Goal: Check status: Check status

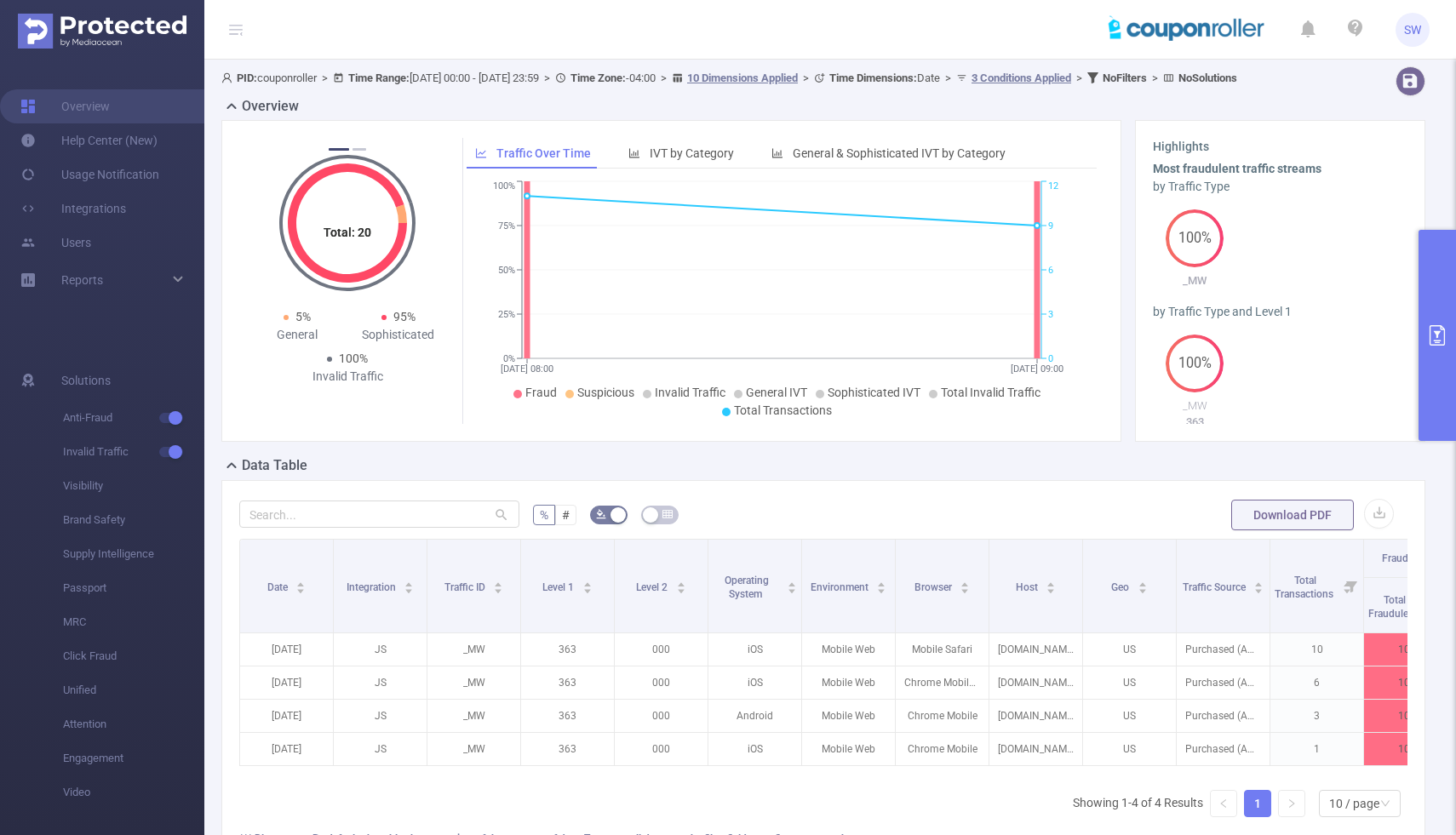
scroll to position [0, 522]
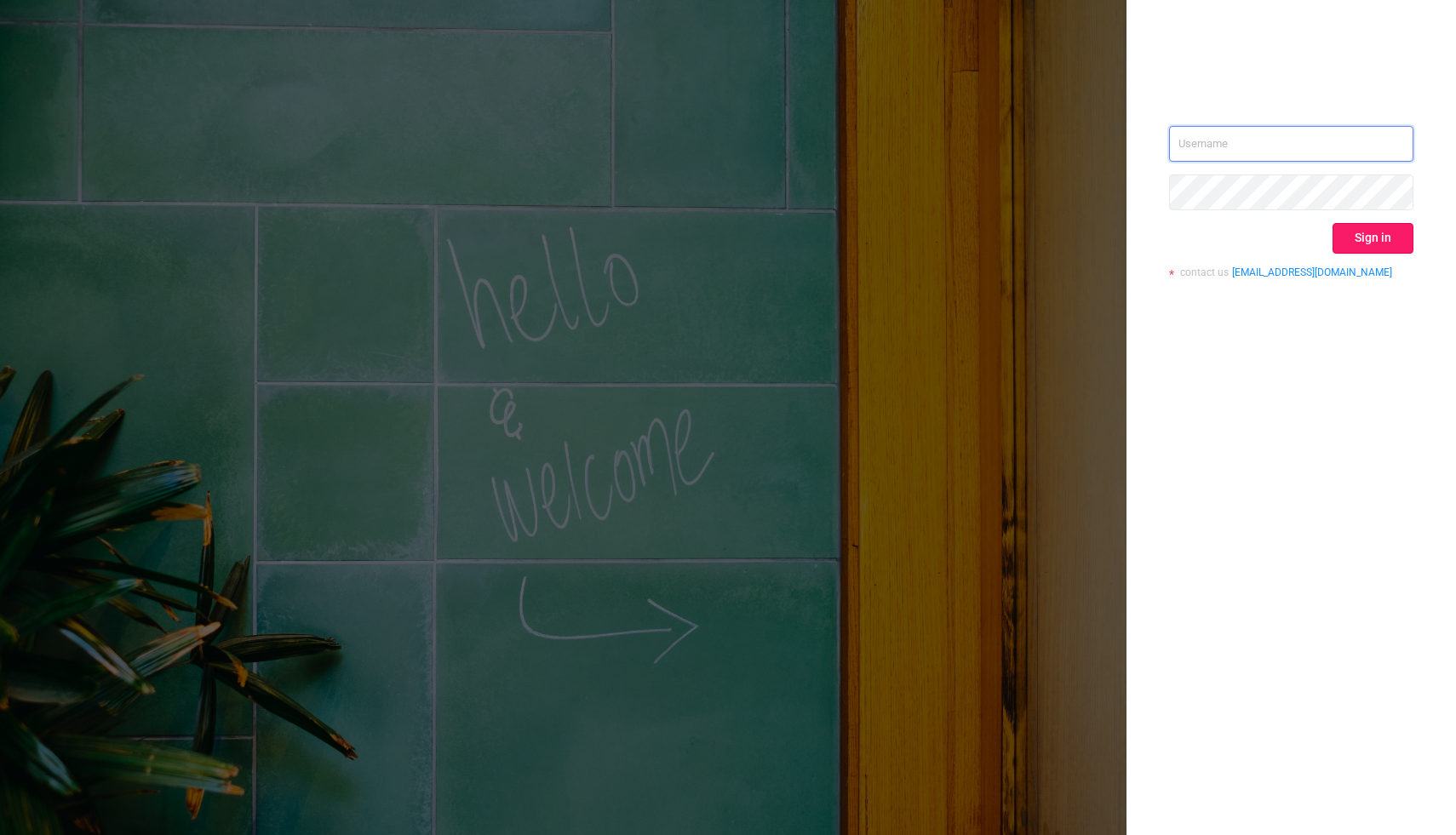
type input "shaun@couponroller.com"
click at [1381, 233] on button "Sign in" at bounding box center [1372, 238] width 81 height 31
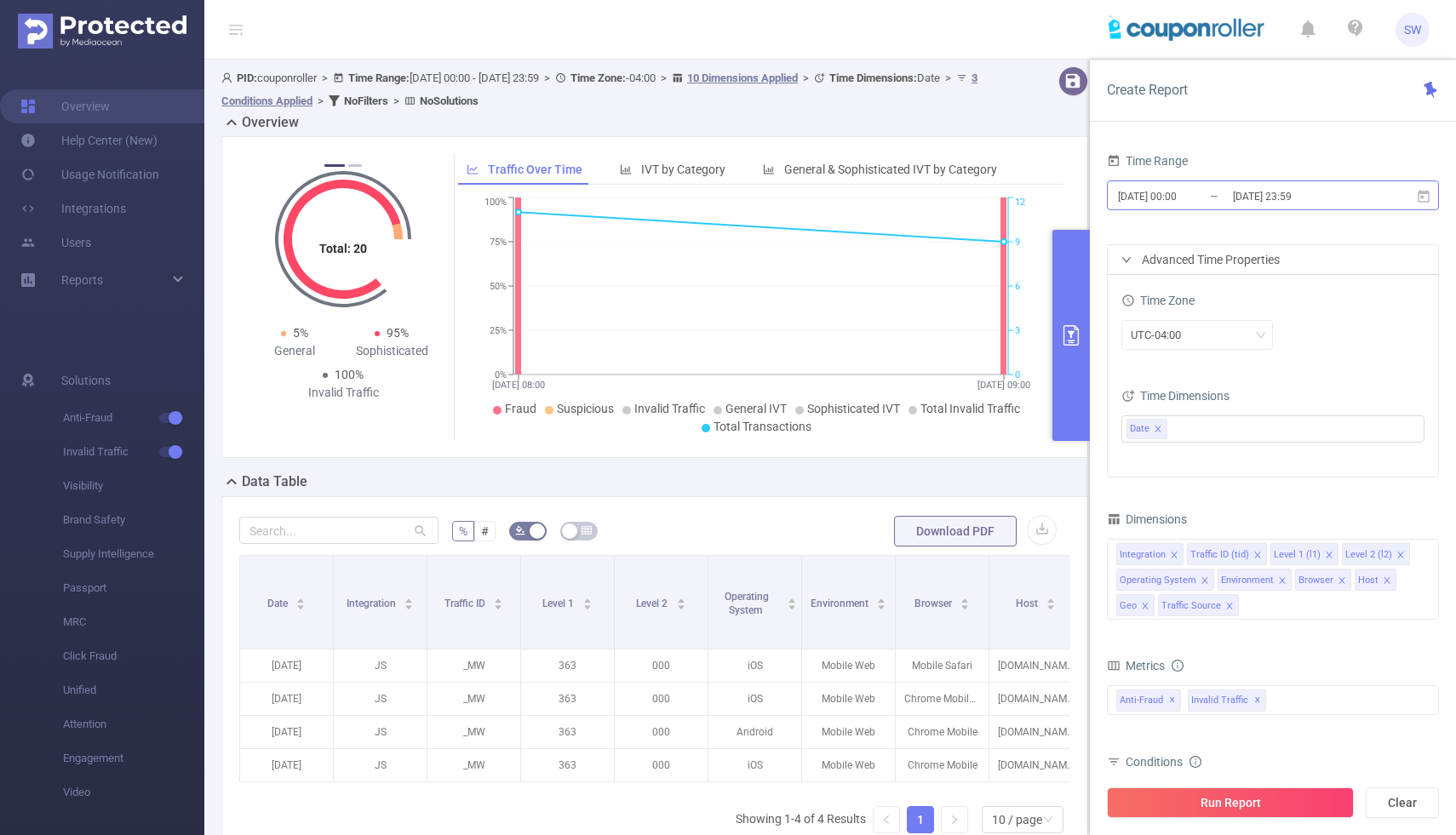
click at [1156, 194] on input "[DATE] 00:00" at bounding box center [1186, 197] width 138 height 23
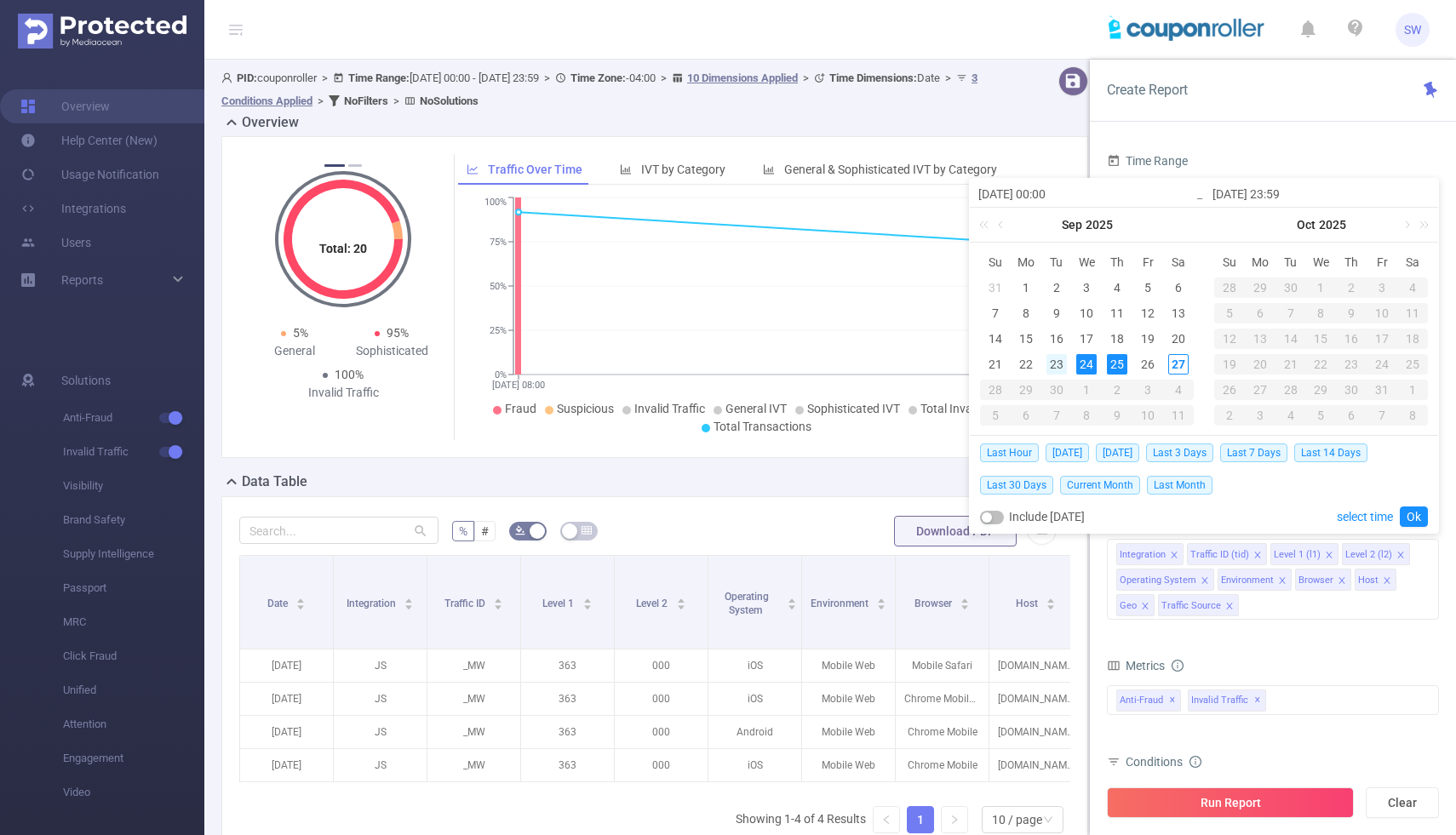
click at [1055, 361] on div "23" at bounding box center [1056, 364] width 21 height 21
click at [1169, 363] on div "27" at bounding box center [1178, 364] width 21 height 21
type input "2025-09-23 00:00"
type input "2025-09-26 15:00"
type input "2025-09-23 00:00"
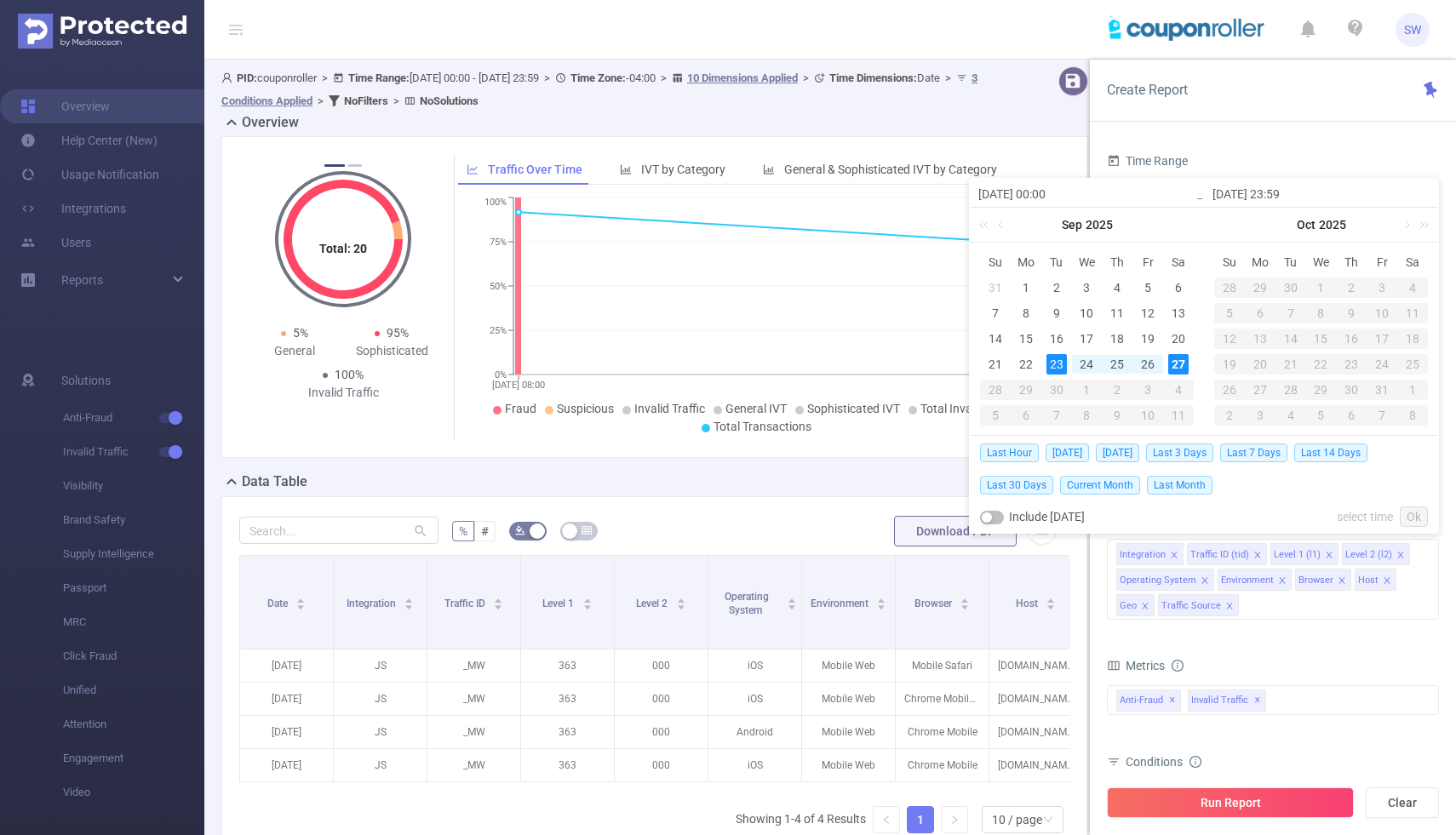
type input "2025-09-26 15:00"
click at [1412, 514] on link "Ok" at bounding box center [1413, 516] width 28 height 21
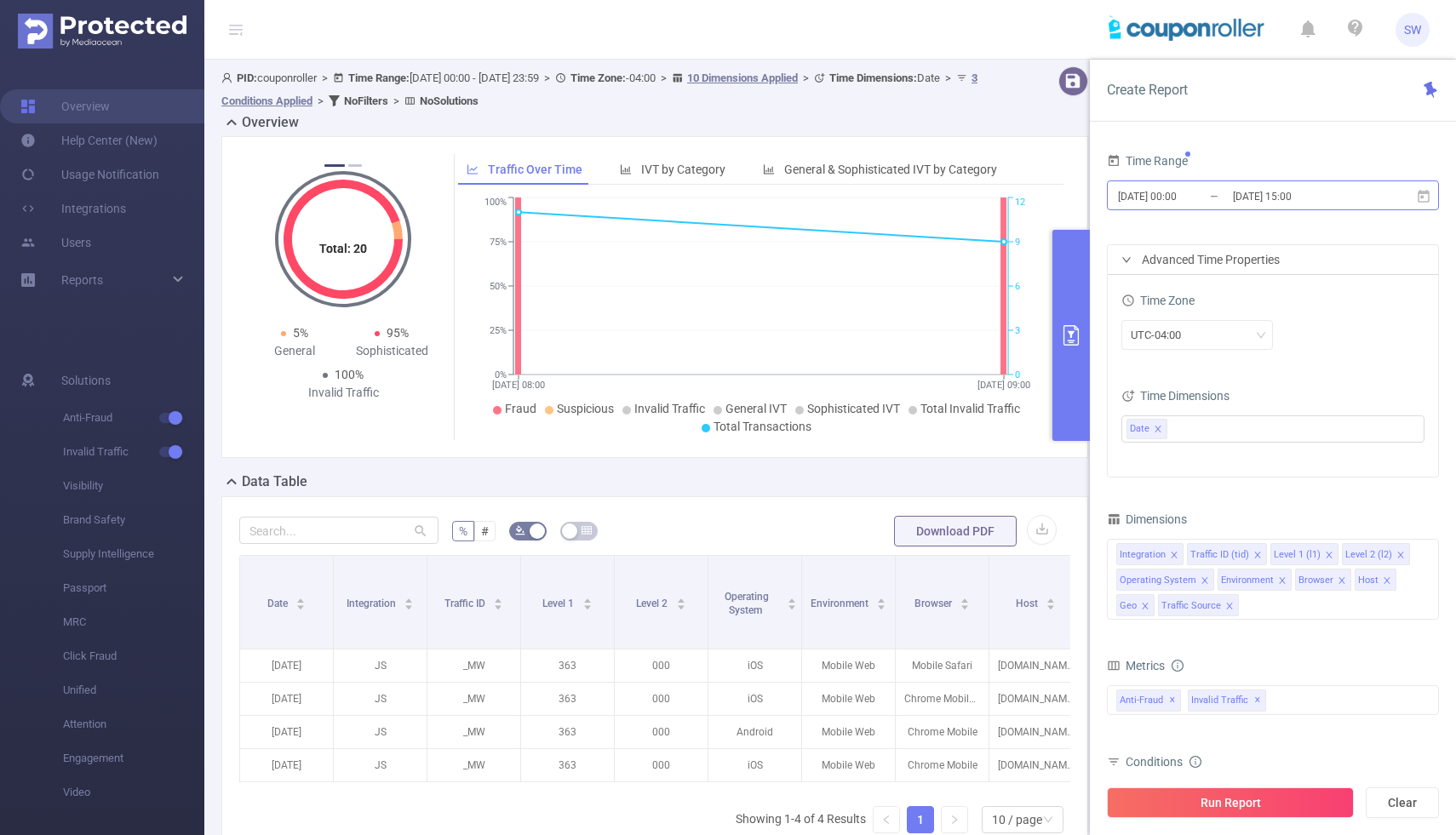
click at [1185, 204] on input "2025-09-23 00:00" at bounding box center [1186, 197] width 138 height 23
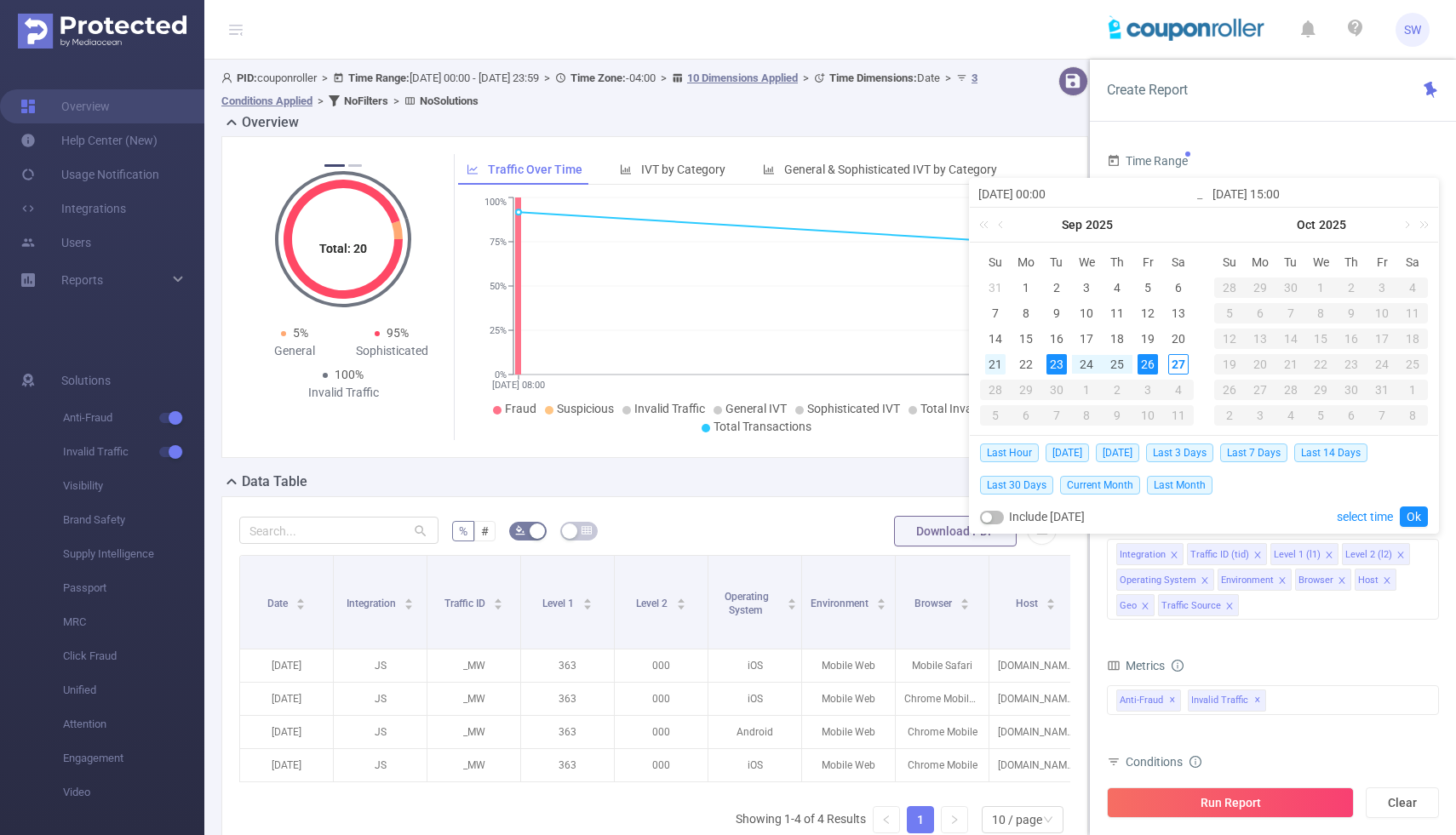
click at [988, 362] on div "21" at bounding box center [995, 364] width 21 height 21
click at [1152, 366] on div "26" at bounding box center [1147, 364] width 21 height 21
type input "2025-09-21 00:00"
click at [1418, 512] on link "Ok" at bounding box center [1413, 516] width 28 height 21
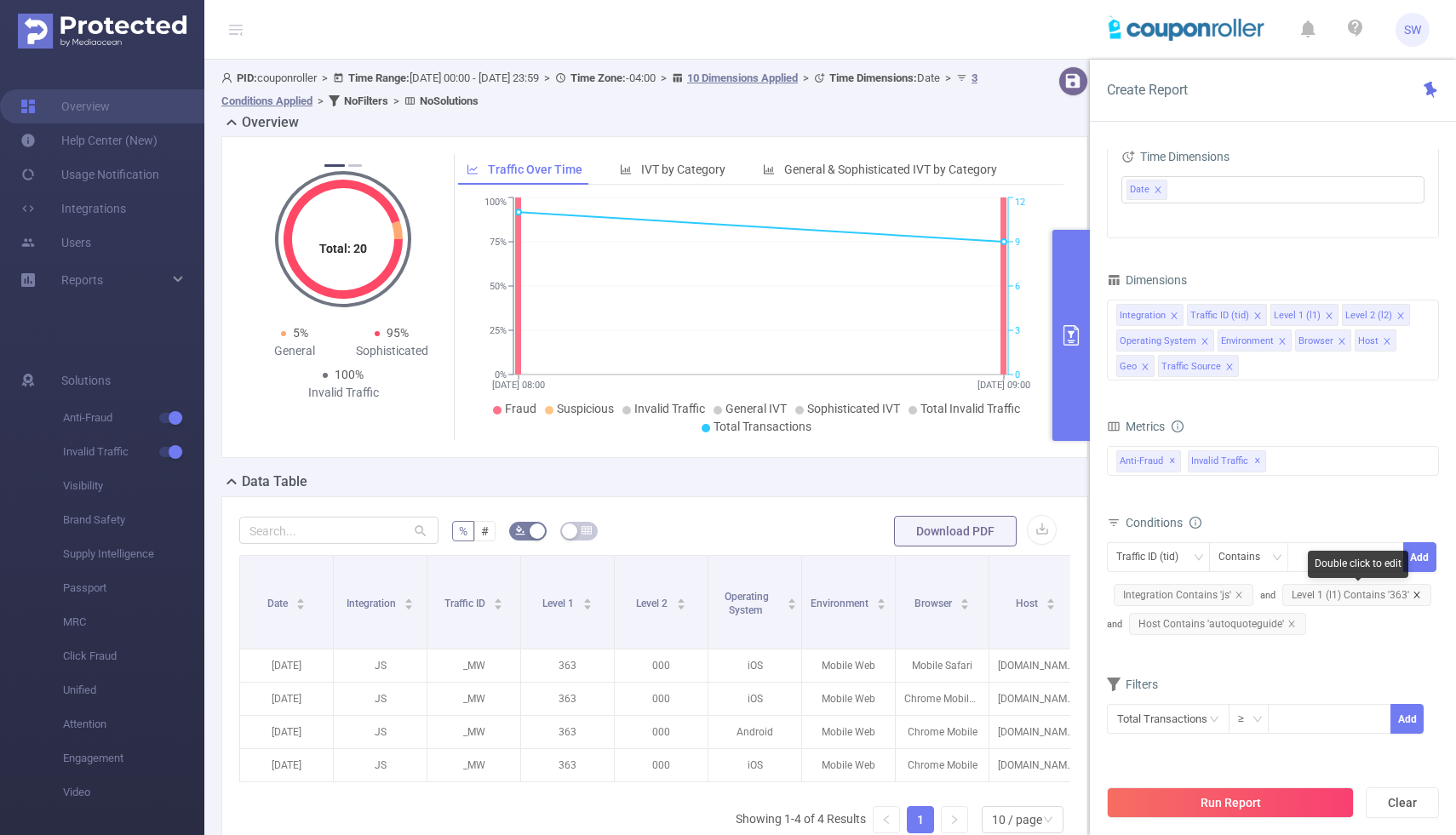
click at [1413, 591] on icon "icon: close" at bounding box center [1416, 594] width 8 height 8
click at [1328, 558] on div at bounding box center [1346, 557] width 98 height 28
type input "106"
click at [1322, 588] on li "106" at bounding box center [1346, 593] width 117 height 27
click at [1426, 558] on button "Add" at bounding box center [1419, 557] width 33 height 30
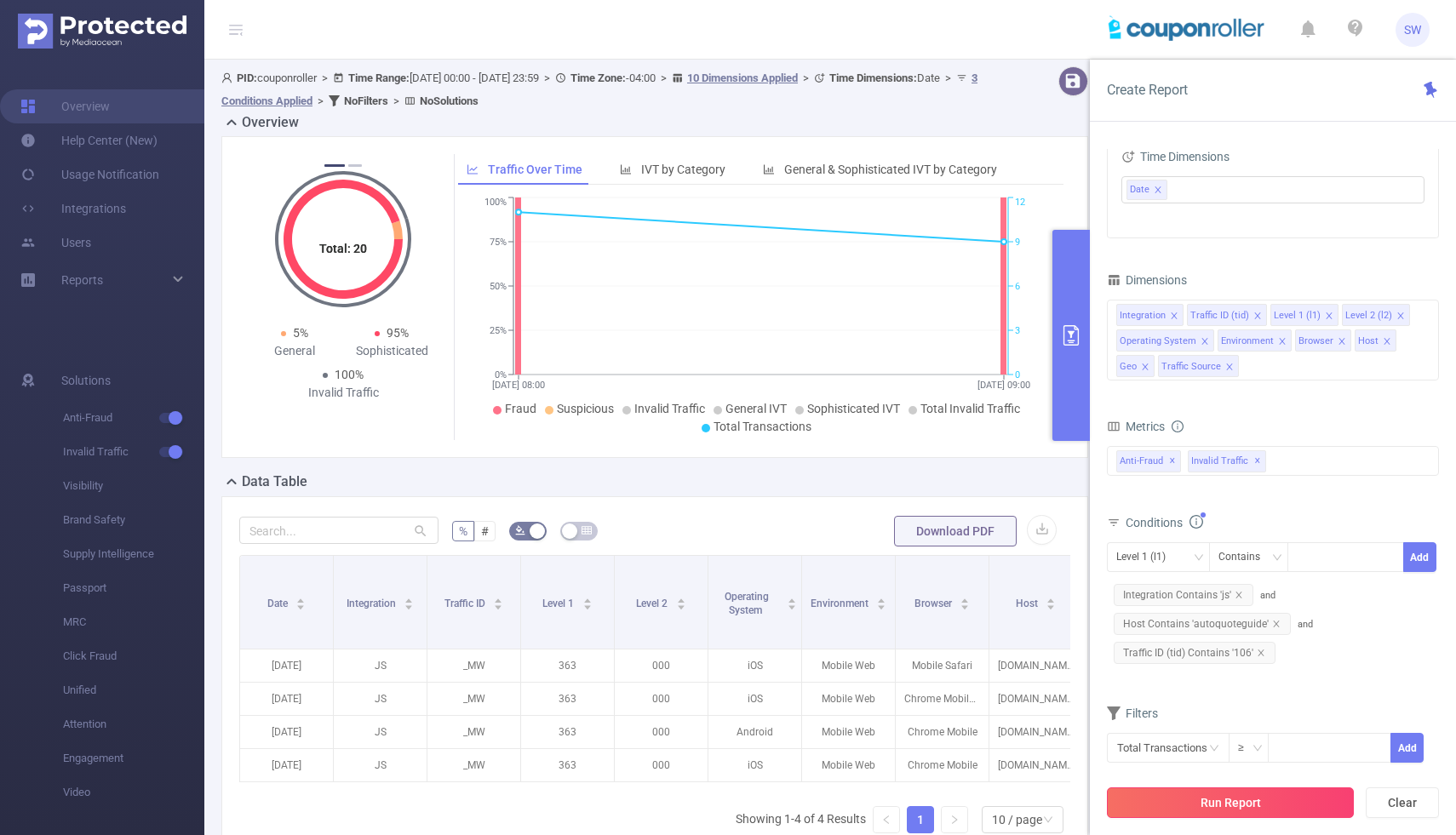
click at [1234, 807] on button "Run Report" at bounding box center [1230, 803] width 247 height 31
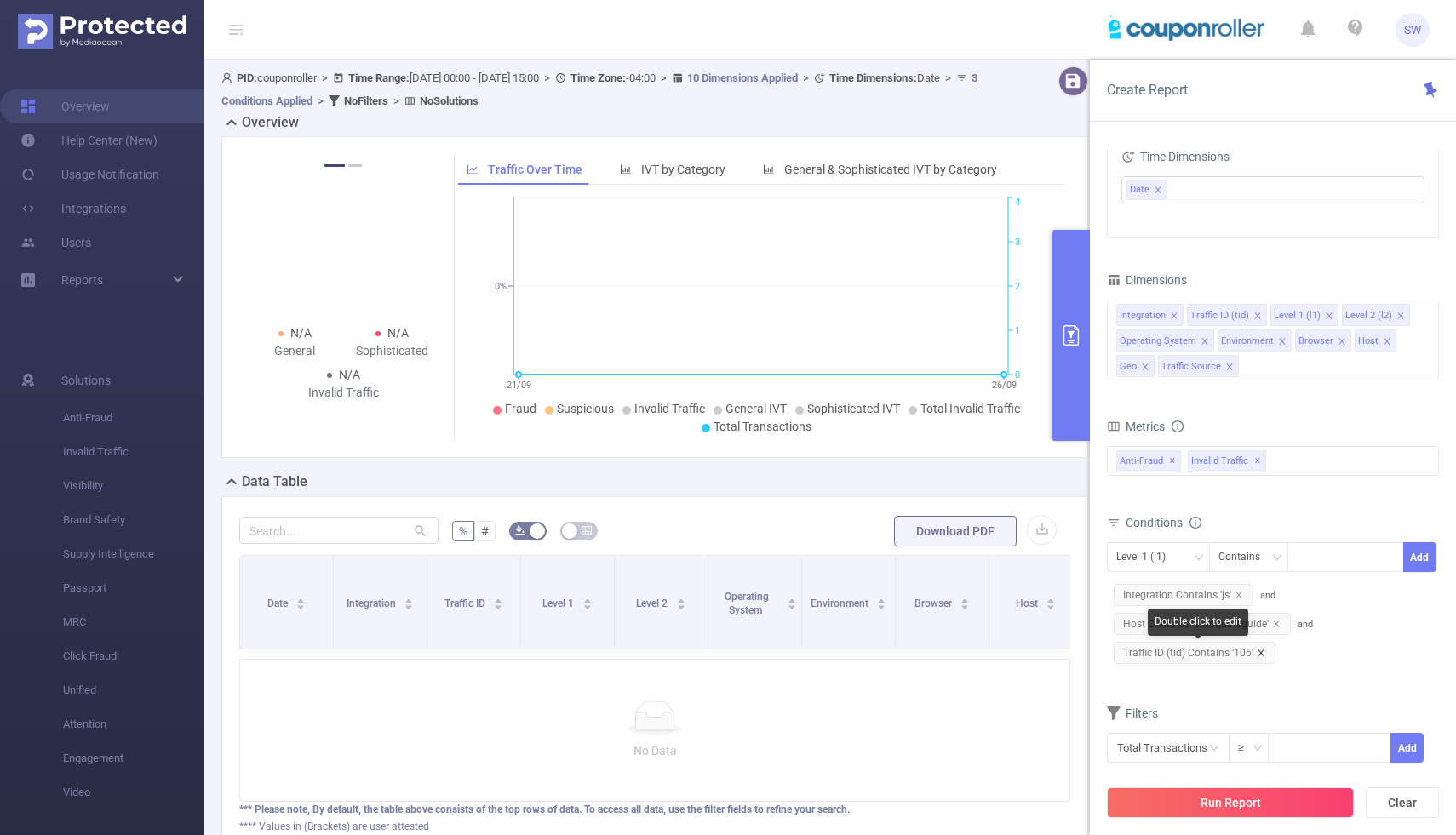
click at [1259, 652] on icon "icon: close" at bounding box center [1260, 652] width 8 height 8
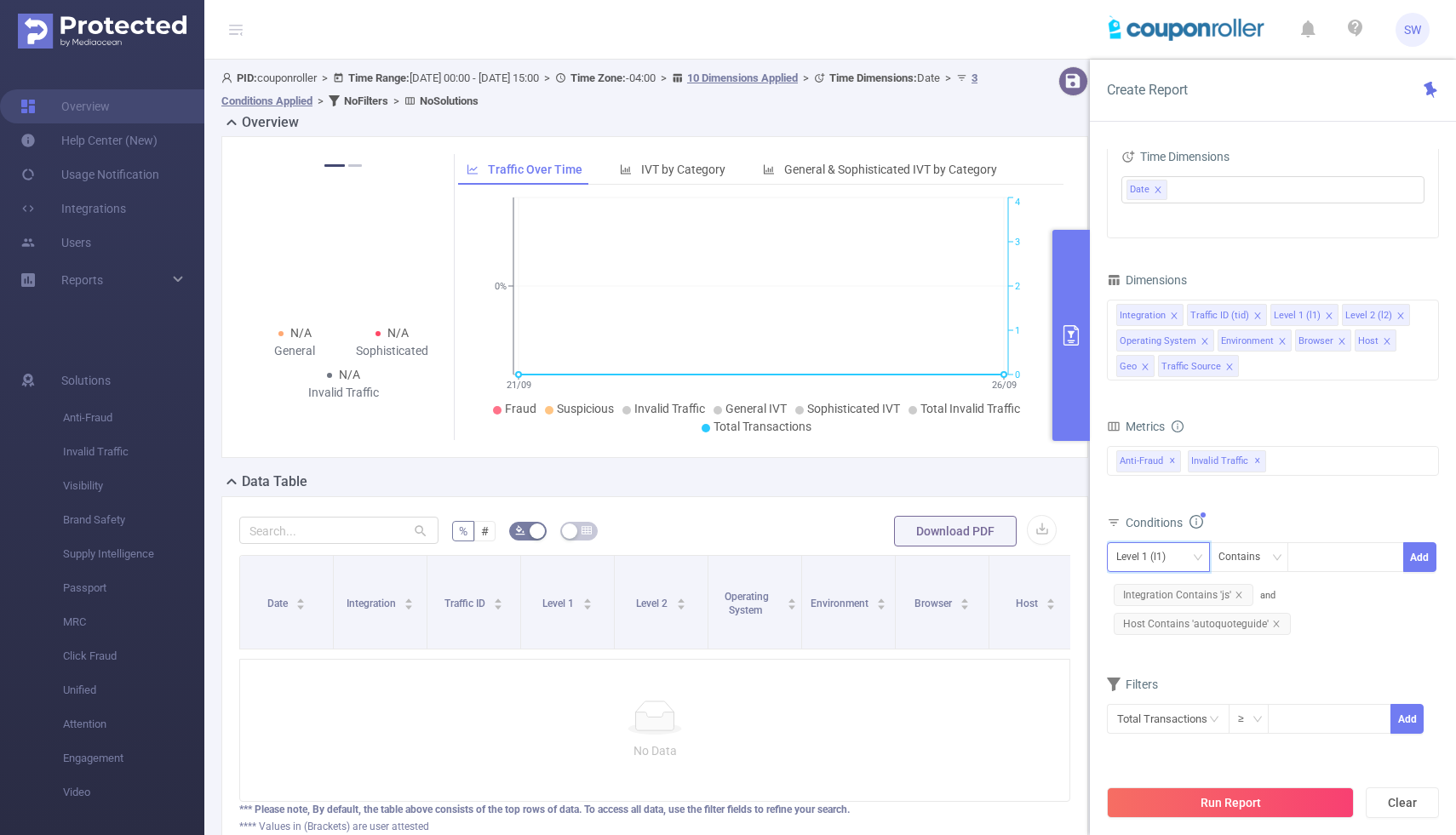
click at [1198, 556] on icon "icon: down" at bounding box center [1197, 557] width 10 height 10
click at [1187, 640] on li "Level 1 (l1)" at bounding box center [1164, 646] width 115 height 27
click at [1320, 558] on div at bounding box center [1346, 557] width 98 height 28
type input "106"
click at [1382, 583] on li "106" at bounding box center [1346, 593] width 117 height 27
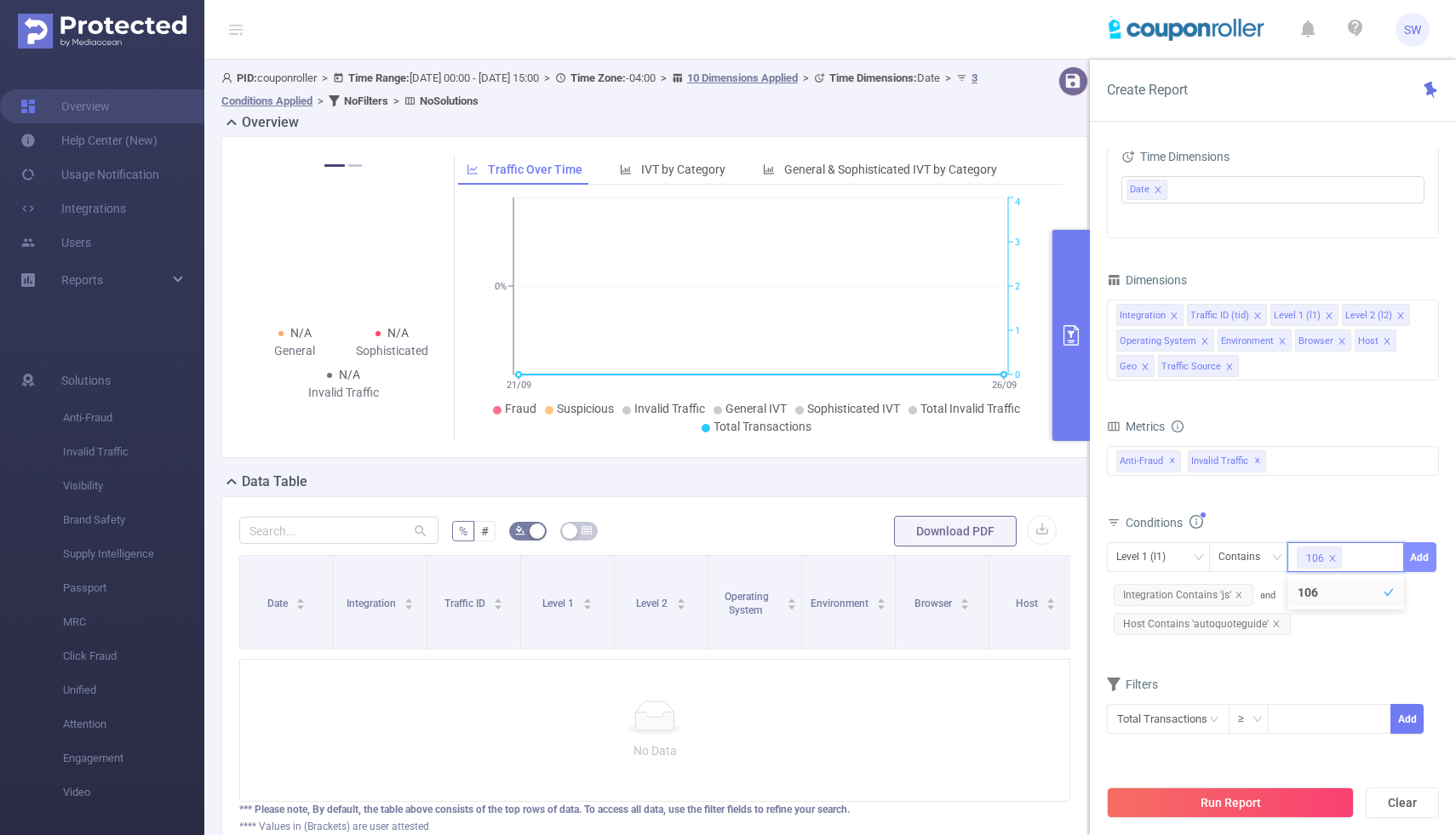
click at [1430, 558] on button "Add" at bounding box center [1419, 557] width 33 height 30
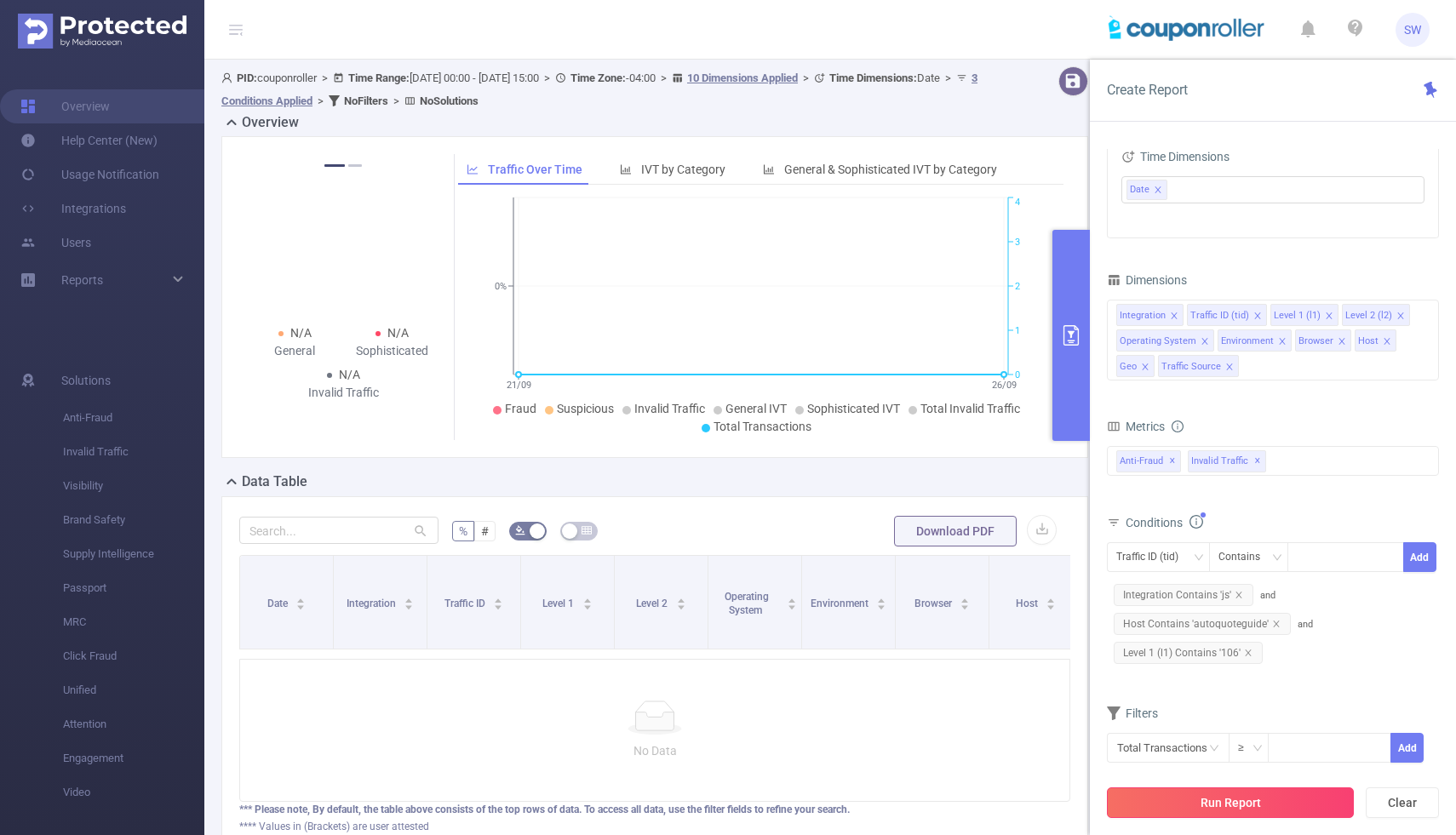
click at [1238, 802] on button "Run Report" at bounding box center [1230, 803] width 247 height 31
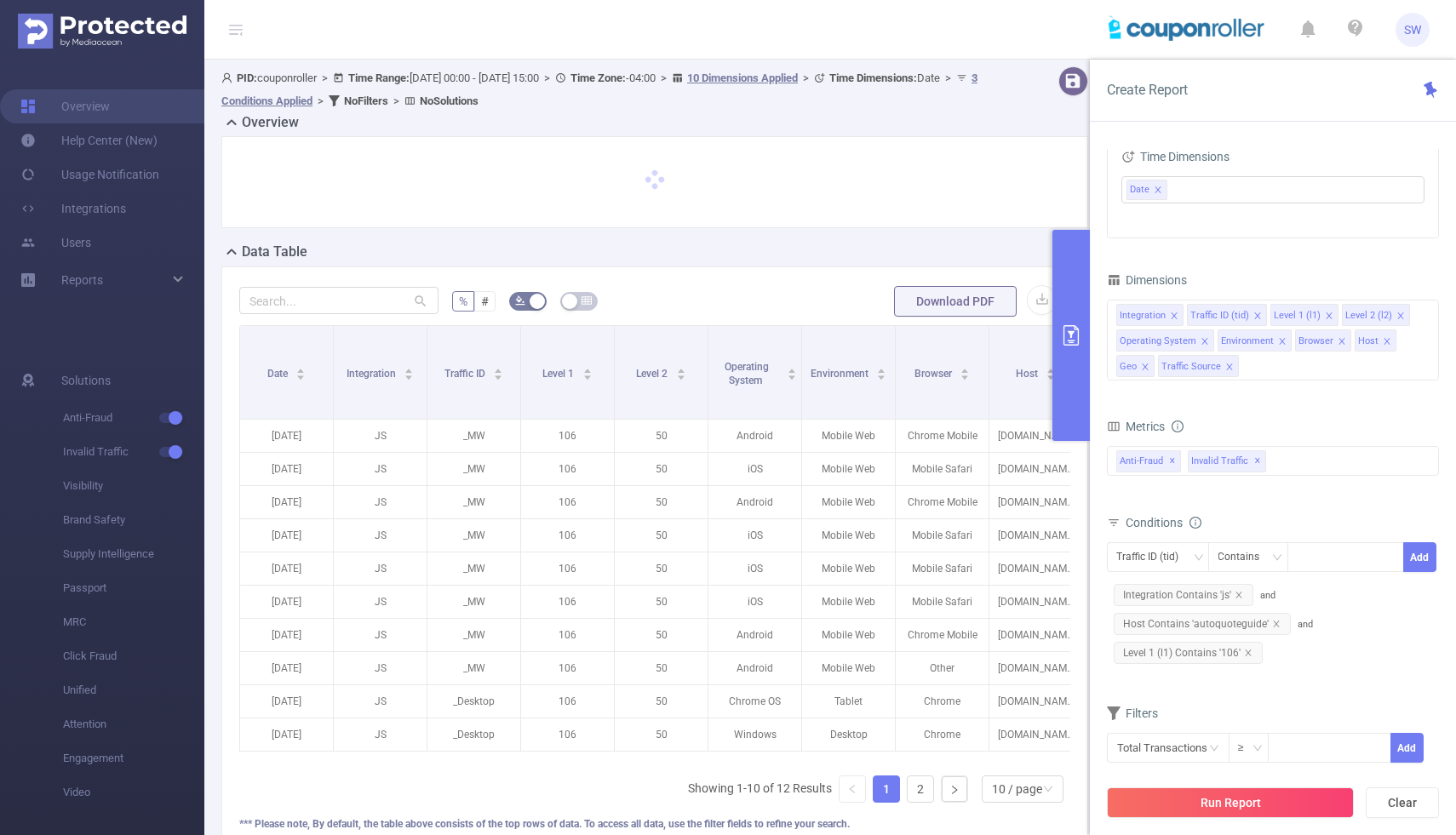
click at [1062, 320] on button "primary" at bounding box center [1072, 335] width 38 height 211
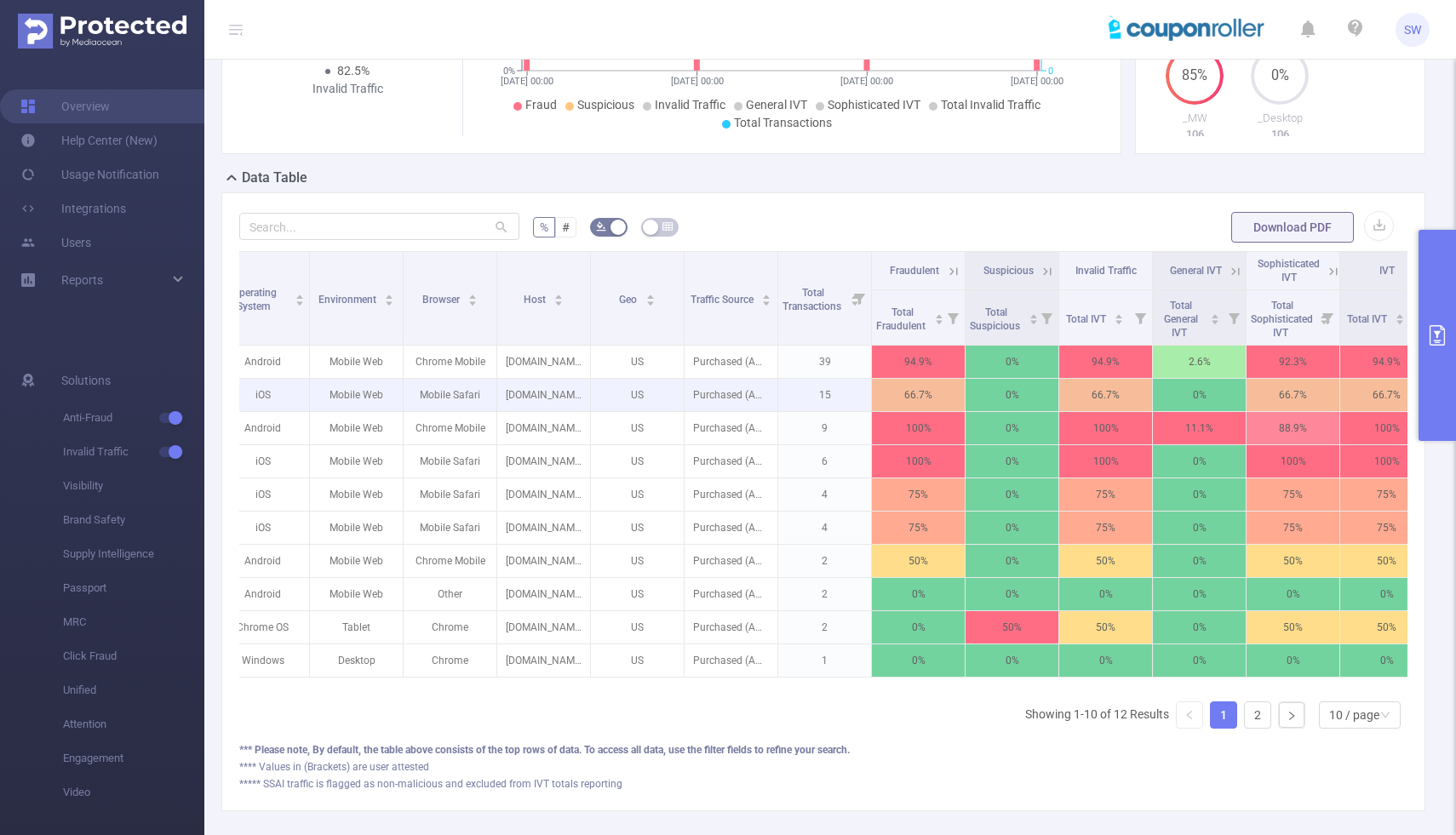
scroll to position [0, 522]
